Goal: Check status

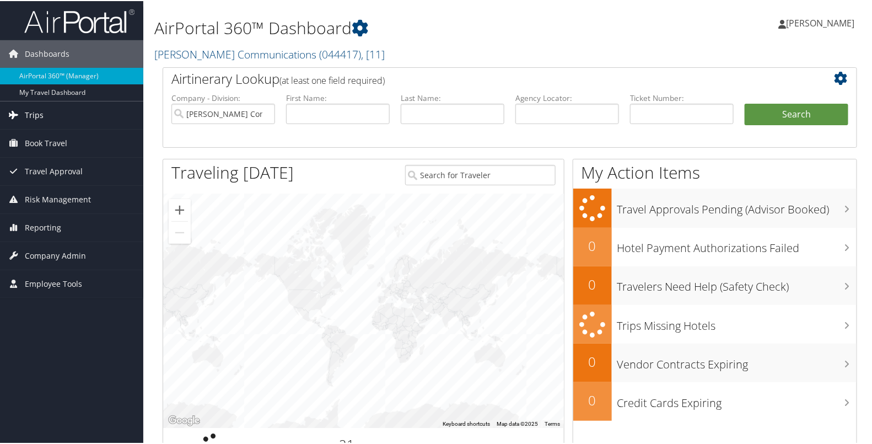
click at [28, 108] on span "Trips" at bounding box center [34, 114] width 19 height 28
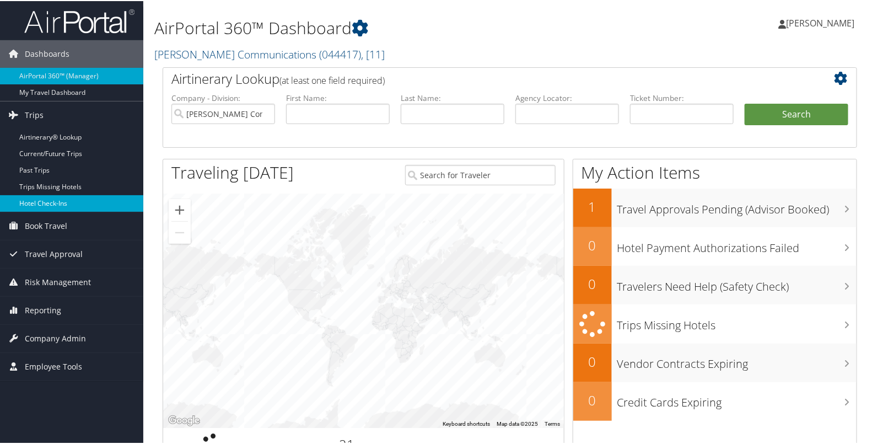
click at [52, 204] on link "Hotel Check-ins" at bounding box center [71, 202] width 143 height 17
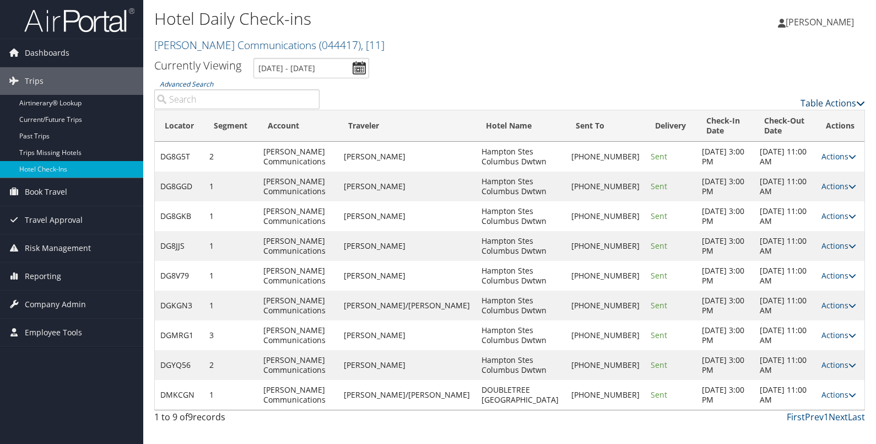
click at [830, 103] on link "Table Actions" at bounding box center [833, 103] width 64 height 12
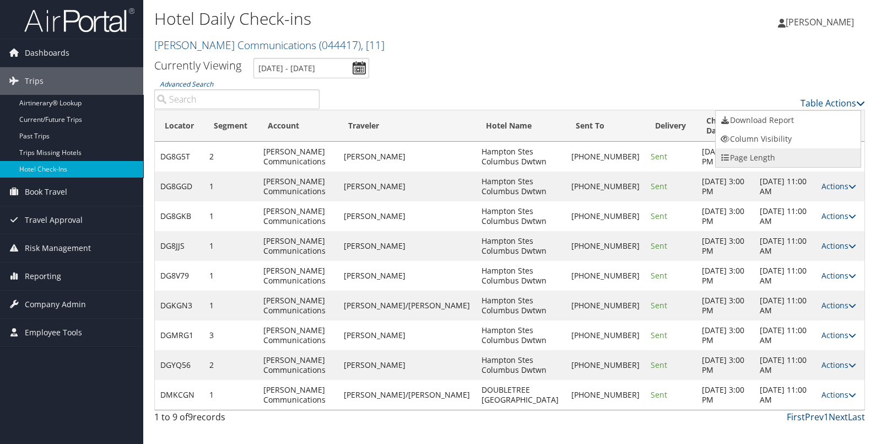
click at [783, 159] on link "Page Length" at bounding box center [788, 157] width 145 height 19
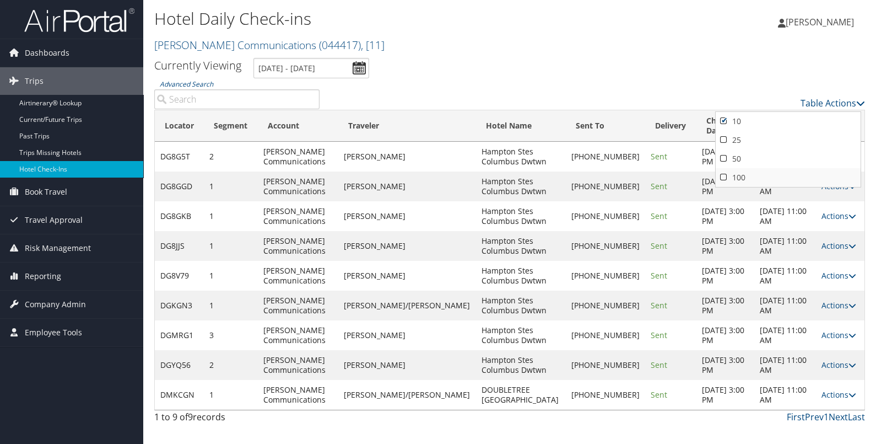
click at [759, 168] on link "100" at bounding box center [788, 177] width 145 height 19
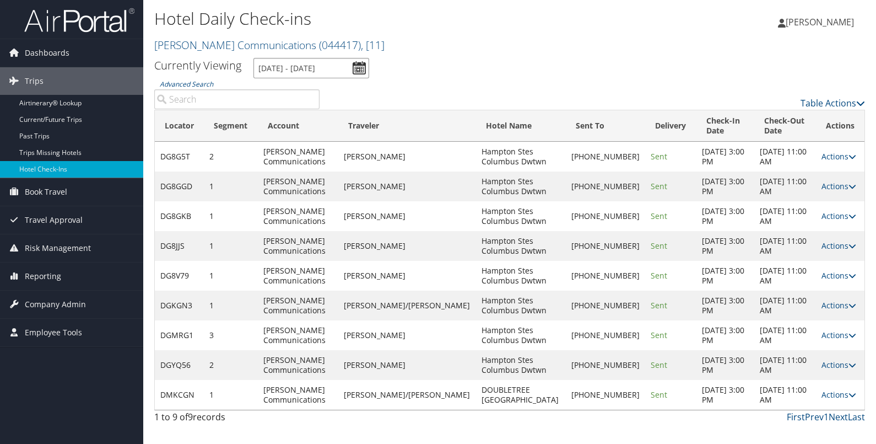
click at [359, 65] on input "[DATE] - [DATE]" at bounding box center [312, 68] width 116 height 20
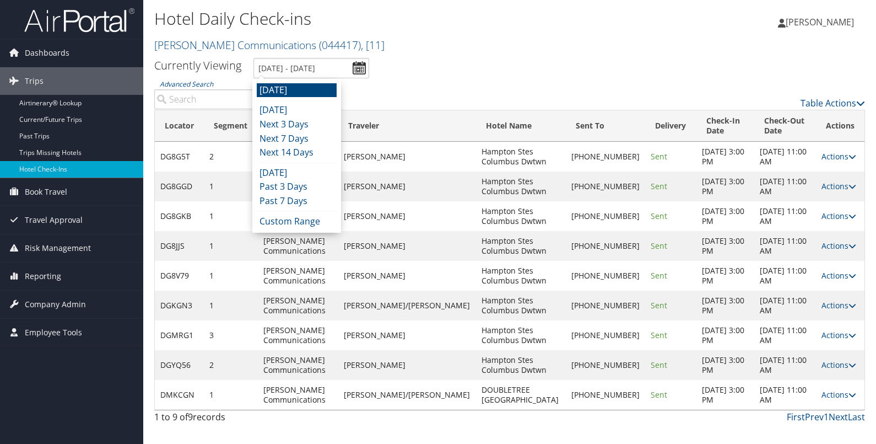
click at [294, 90] on li "[DATE]" at bounding box center [297, 90] width 80 height 14
type input "[DATE] - [DATE]"
